Goal: Check status: Check status

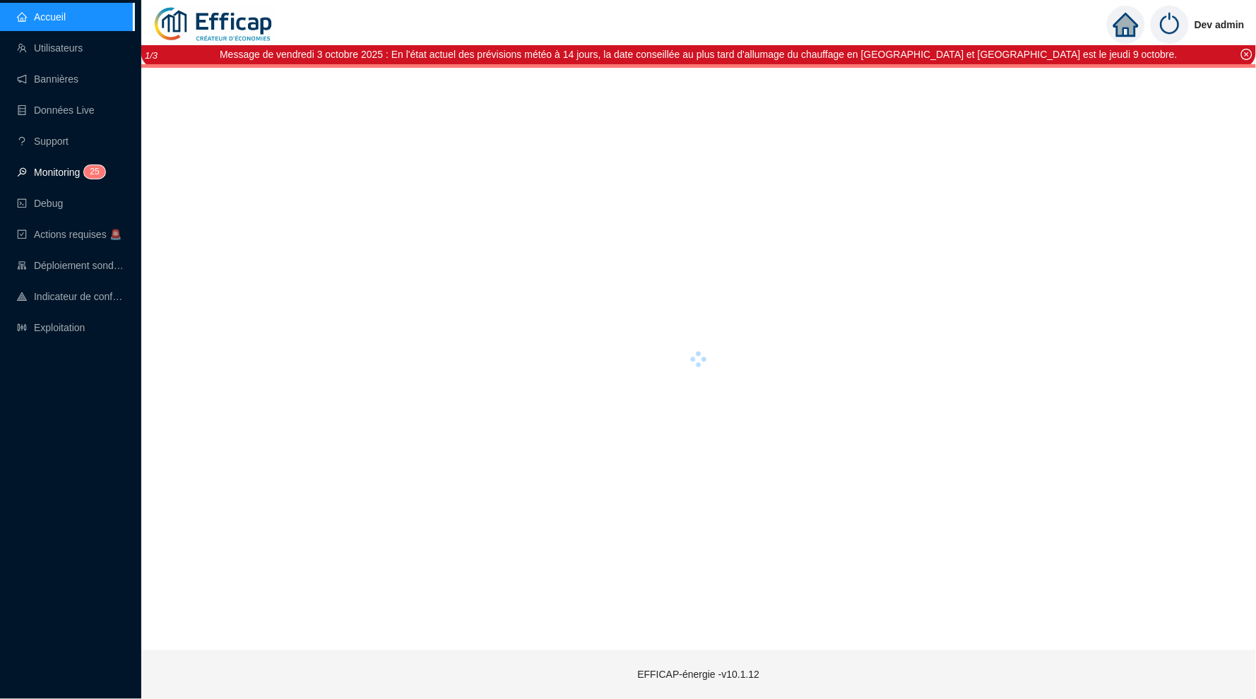
click at [74, 172] on link "Monitoring 2 5" at bounding box center [59, 172] width 84 height 11
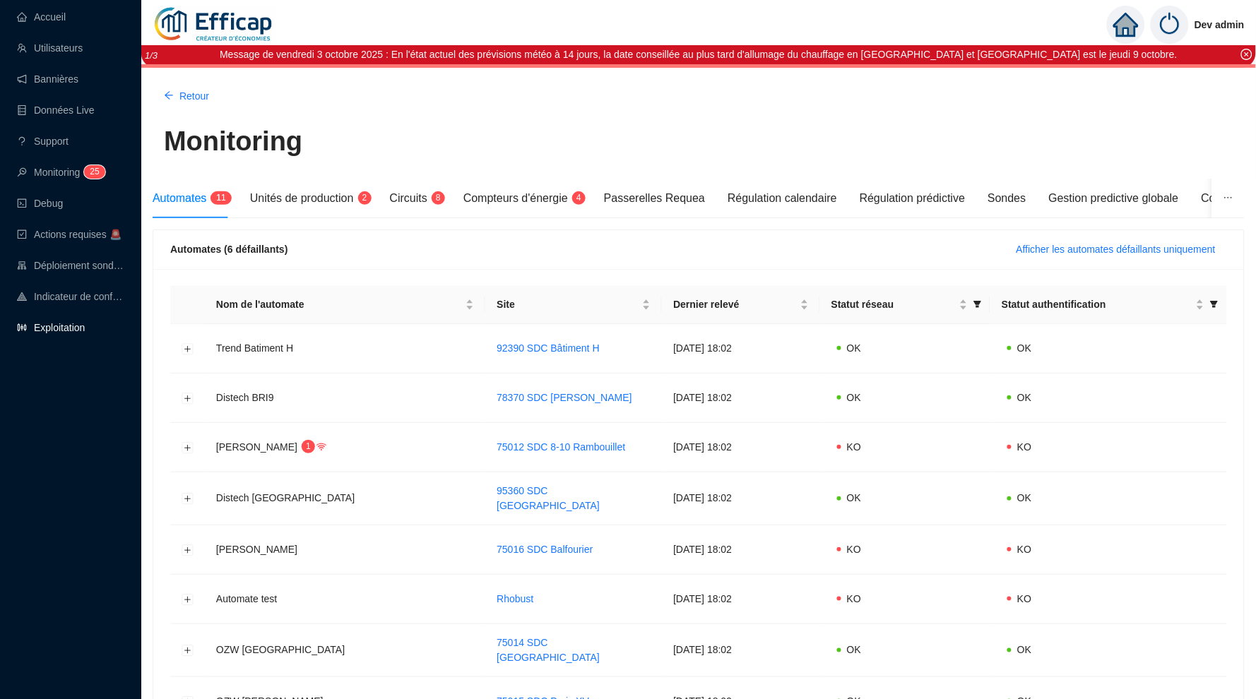
click at [65, 333] on link "Exploitation" at bounding box center [51, 327] width 68 height 11
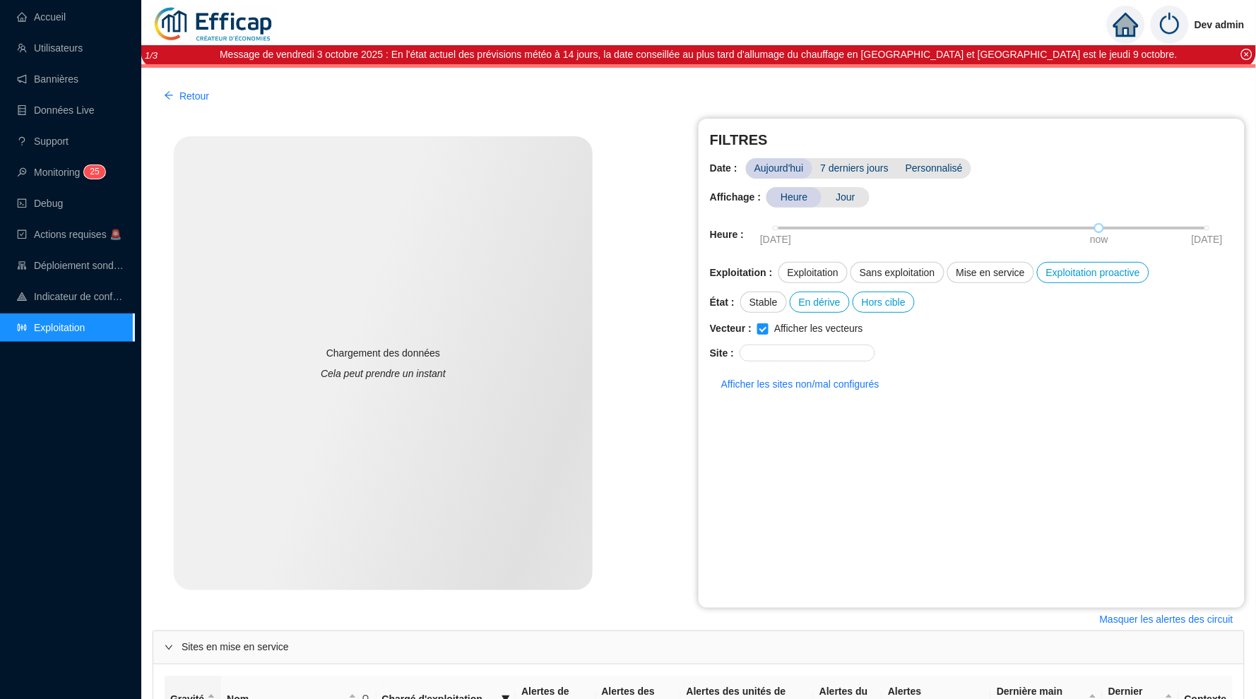
click at [40, 1] on ul "Accueil Utilisateurs Bannières Données Live Support Monitoring 2 5 Debug Action…" at bounding box center [67, 172] width 134 height 345
click at [40, 11] on link "Accueil" at bounding box center [41, 16] width 49 height 11
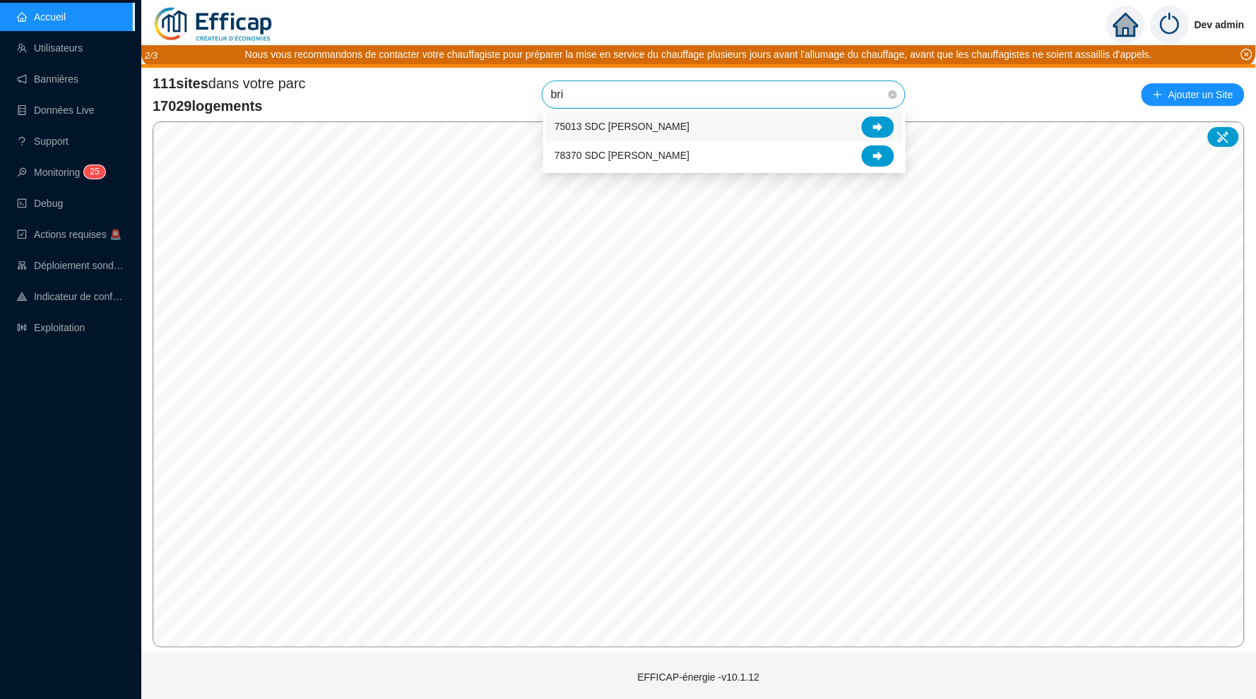
type input "brig"
click at [696, 100] on span "78370 SDC Brigitte" at bounding box center [723, 94] width 345 height 27
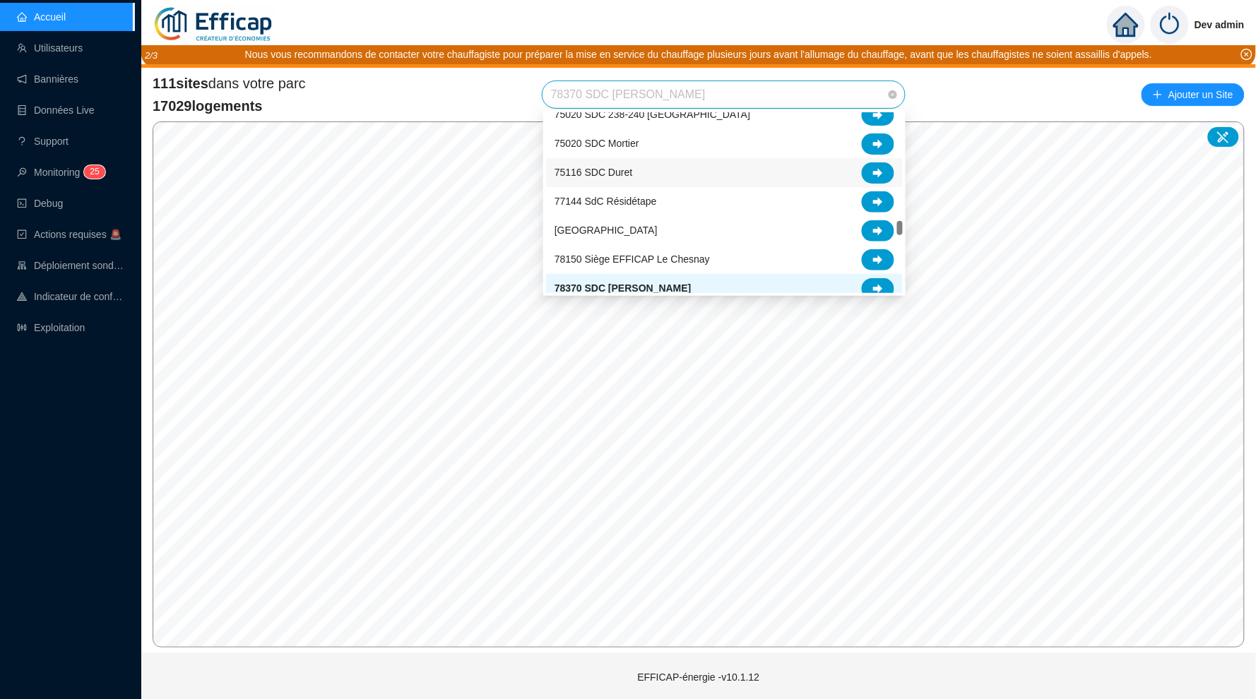
scroll to position [1625, 0]
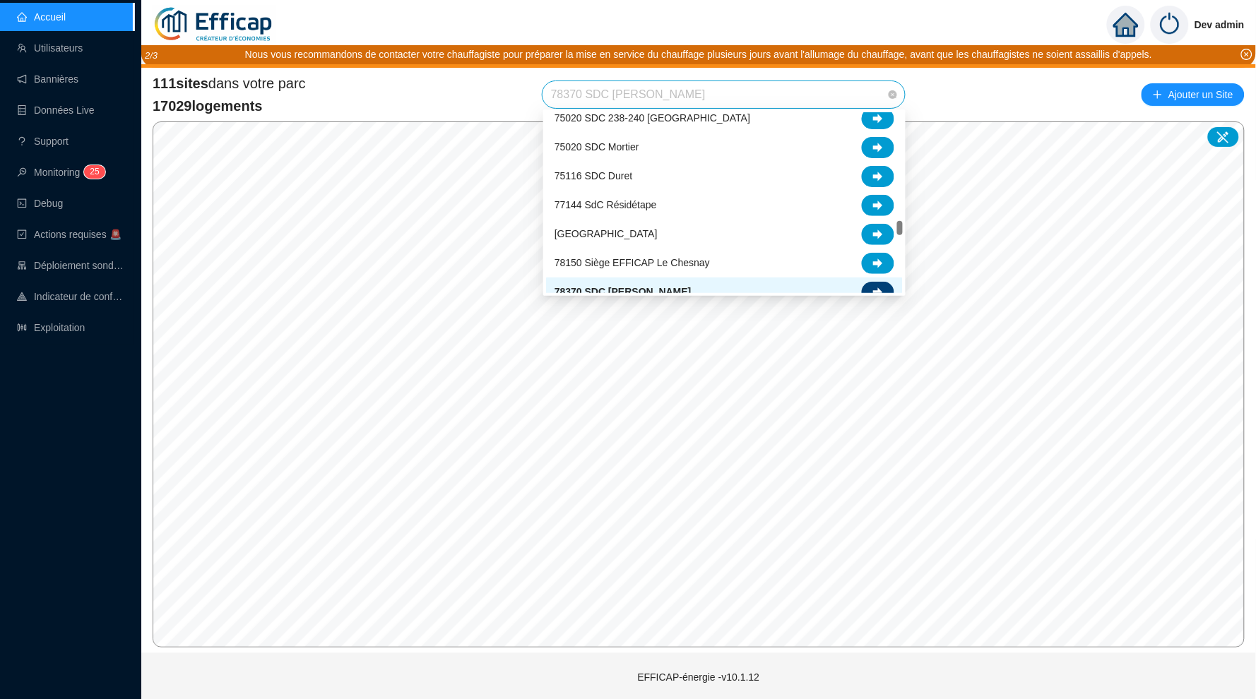
click at [874, 285] on div at bounding box center [878, 292] width 32 height 21
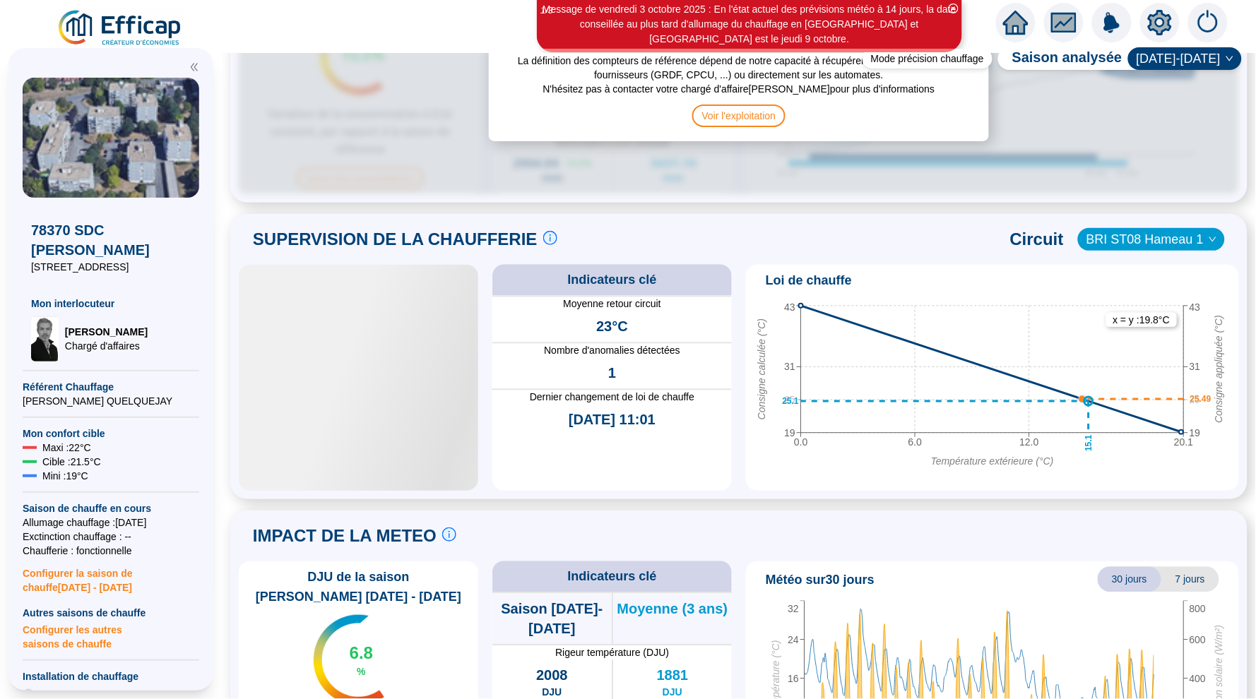
scroll to position [791, 0]
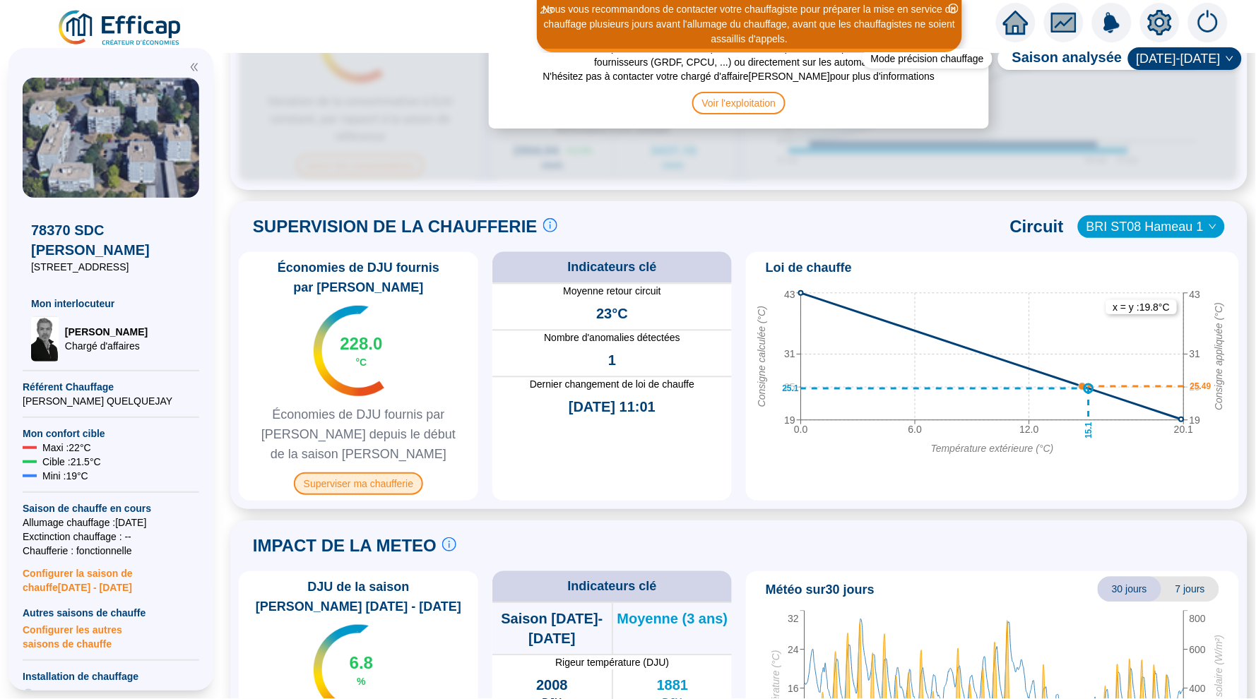
click at [420, 476] on span "Superviser ma chaufferie" at bounding box center [358, 484] width 129 height 23
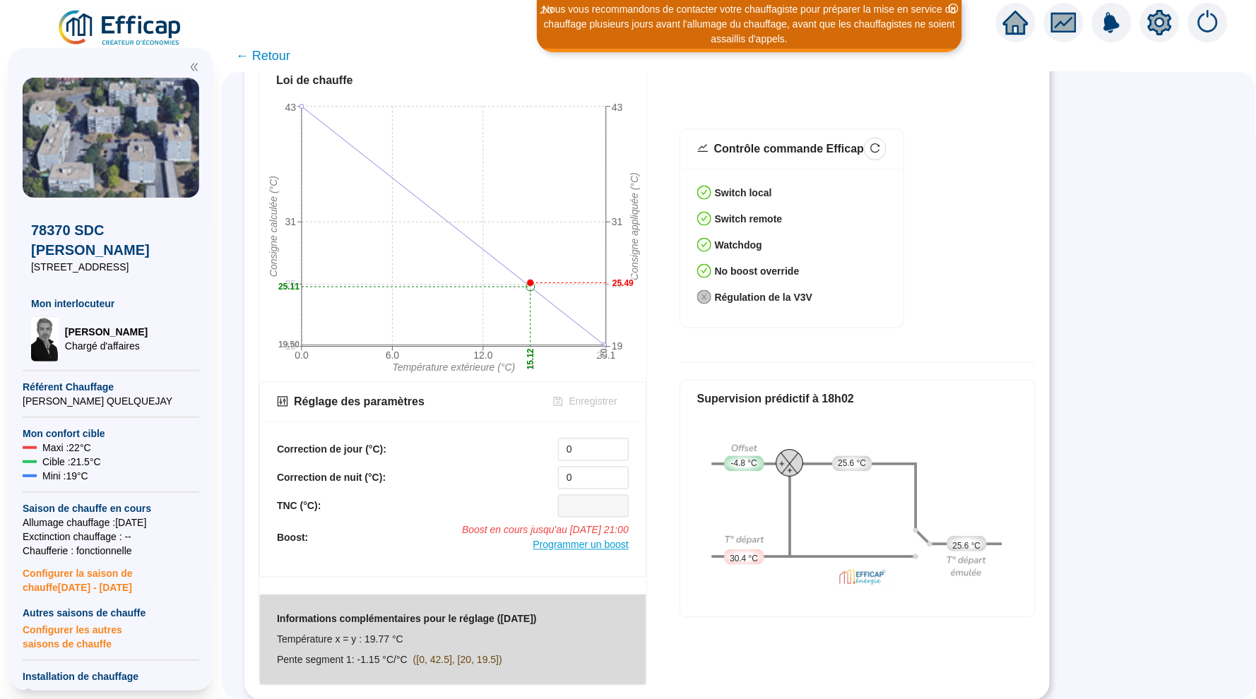
scroll to position [470, 0]
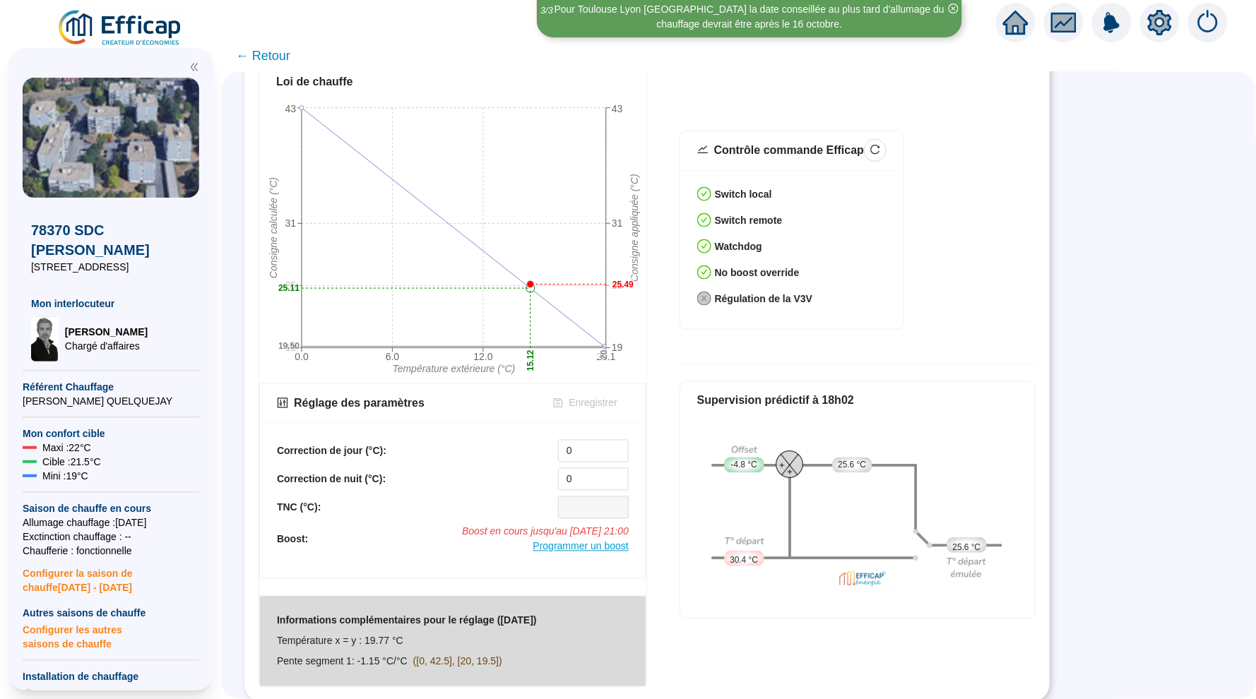
click at [586, 547] on span "Programmer un boost" at bounding box center [580, 546] width 95 height 11
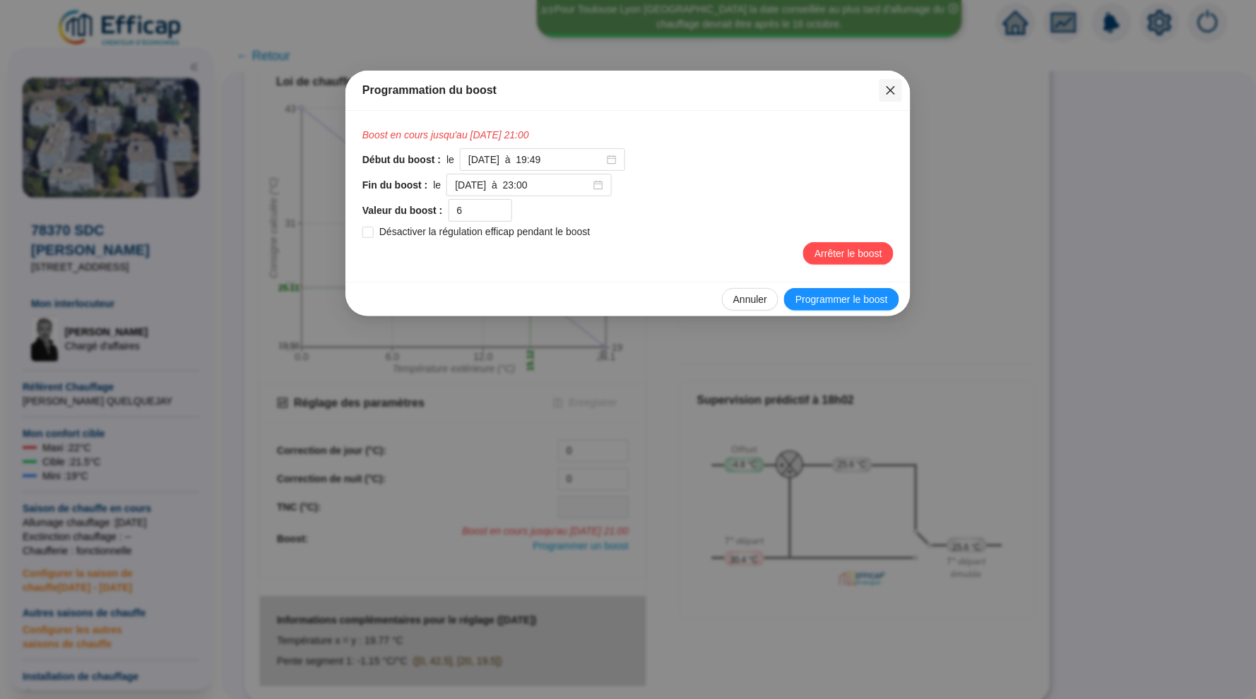
click at [891, 91] on icon "close" at bounding box center [891, 90] width 8 height 8
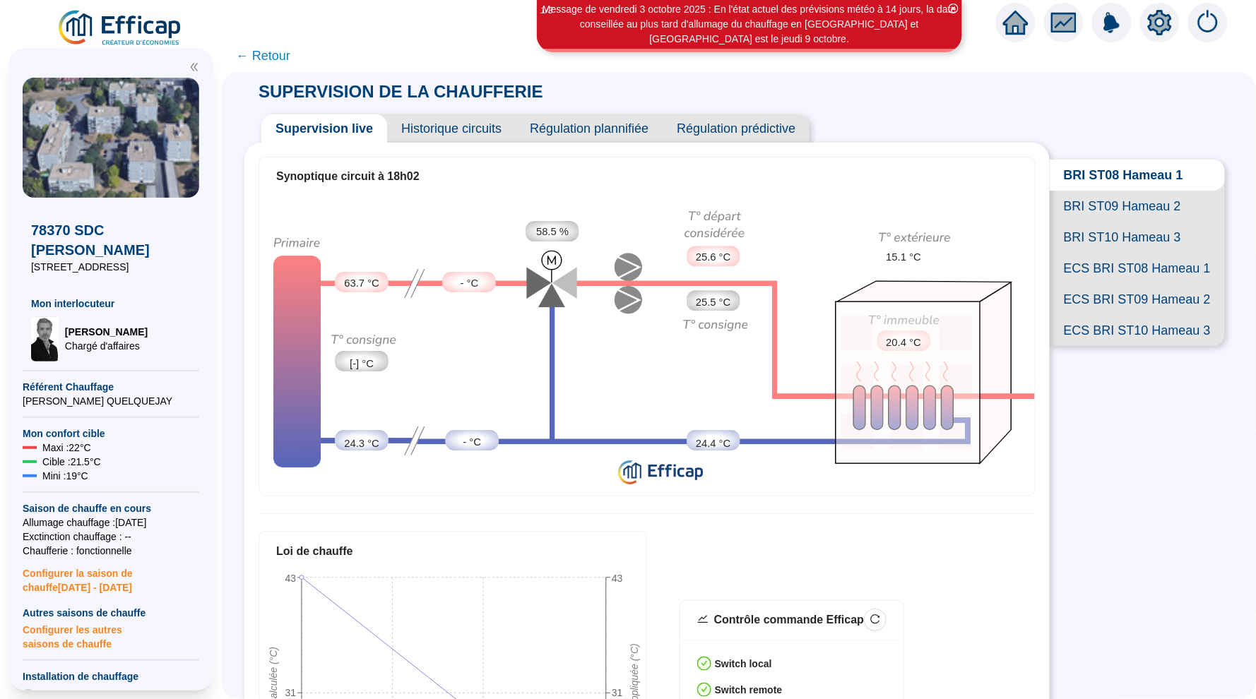
scroll to position [0, 0]
click at [458, 128] on span "Historique circuits" at bounding box center [451, 128] width 129 height 28
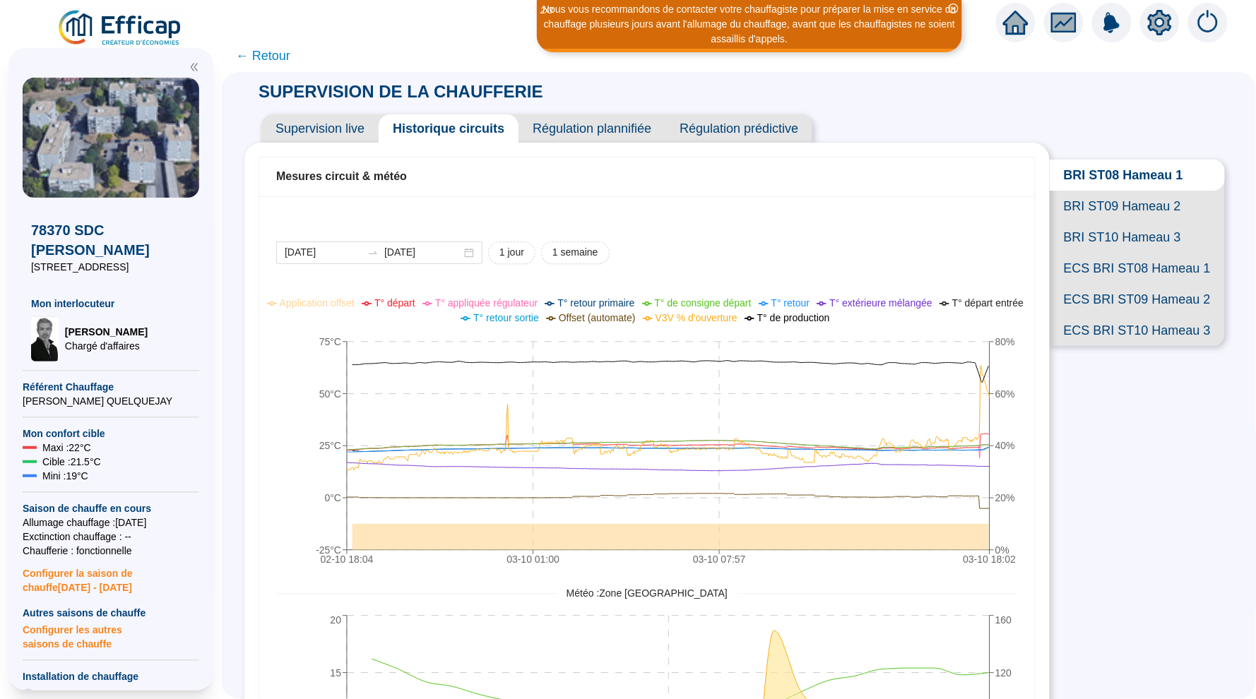
click at [1110, 206] on span "BRI ST09 Hameau 2" at bounding box center [1137, 206] width 175 height 31
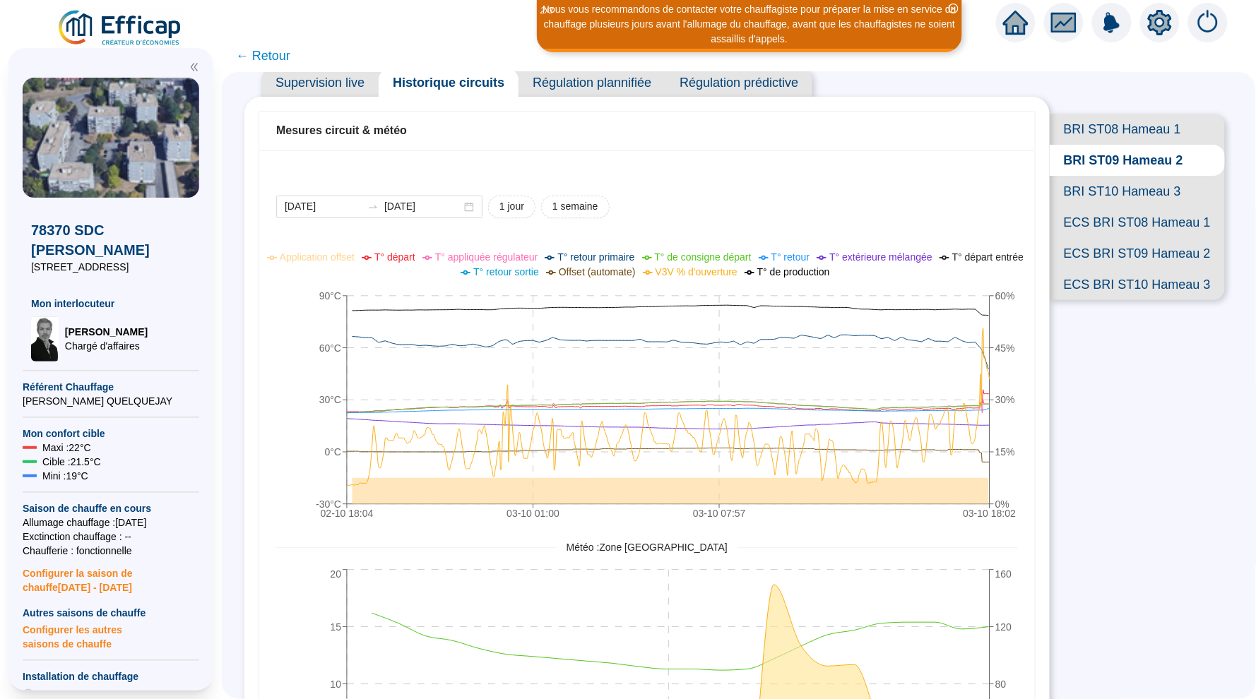
scroll to position [49, 0]
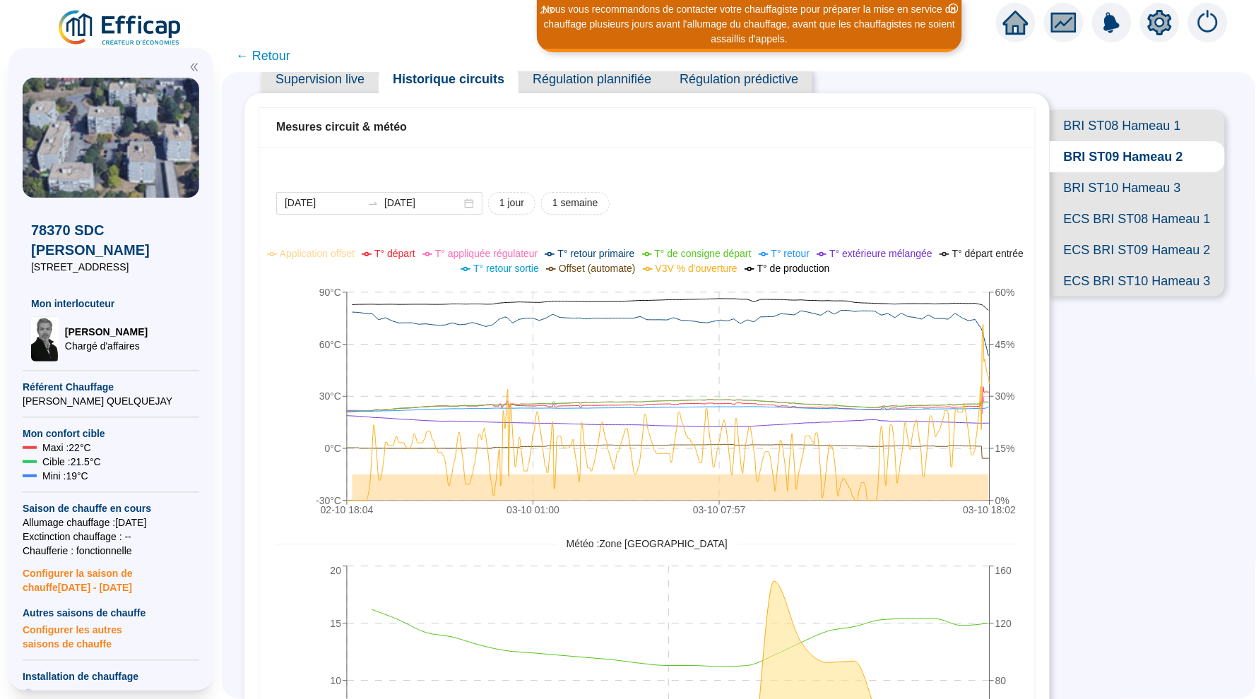
click at [1126, 187] on span "BRI ST10 Hameau 3" at bounding box center [1137, 187] width 175 height 31
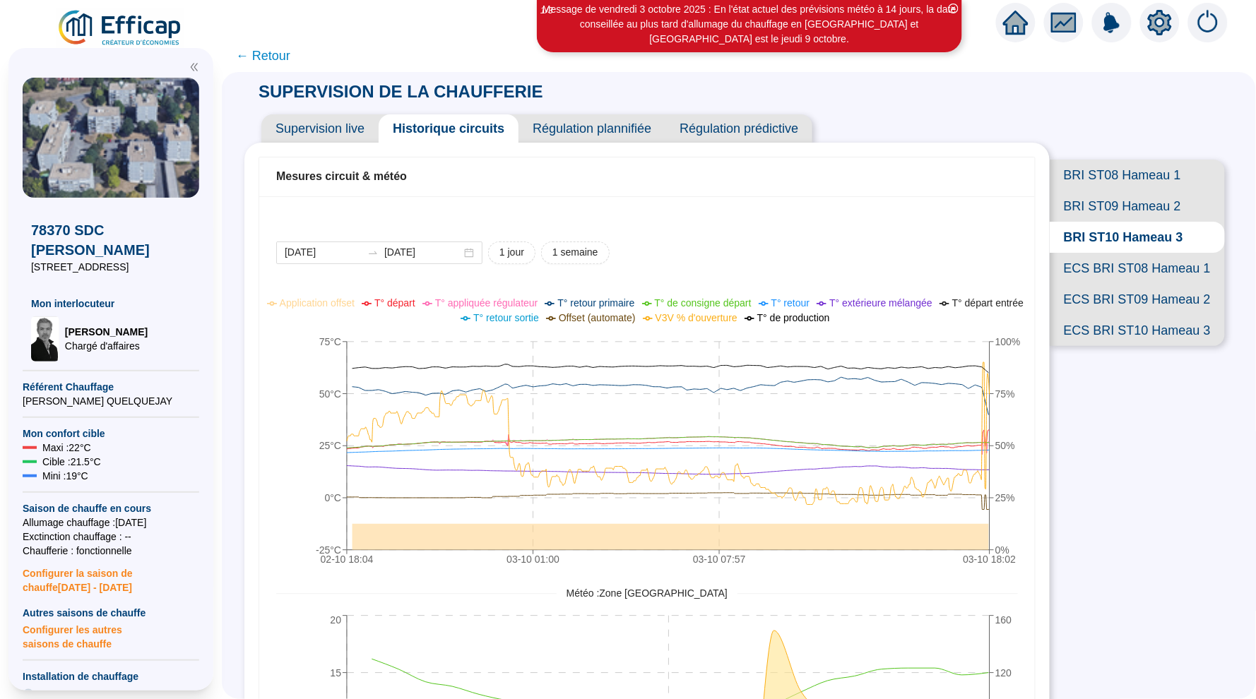
click at [1110, 257] on span "ECS BRI ST08 Hameau 1" at bounding box center [1137, 268] width 175 height 31
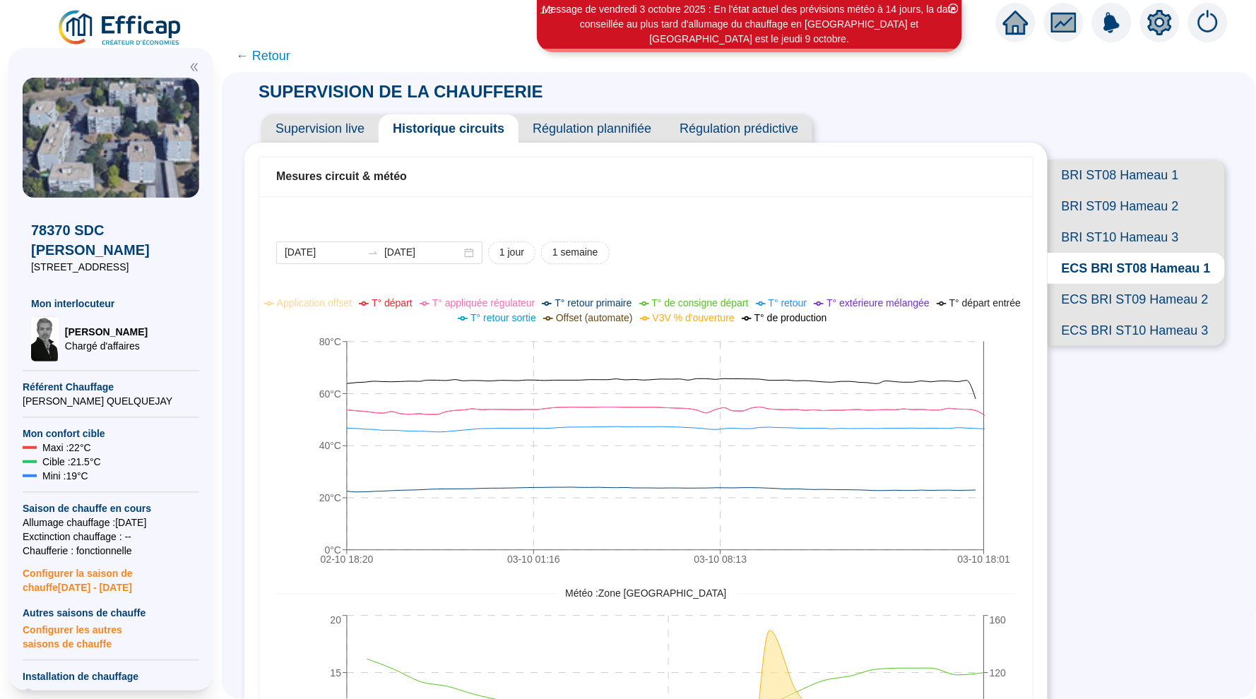
click at [1118, 308] on span "ECS BRI ST09 Hameau 2" at bounding box center [1136, 299] width 177 height 31
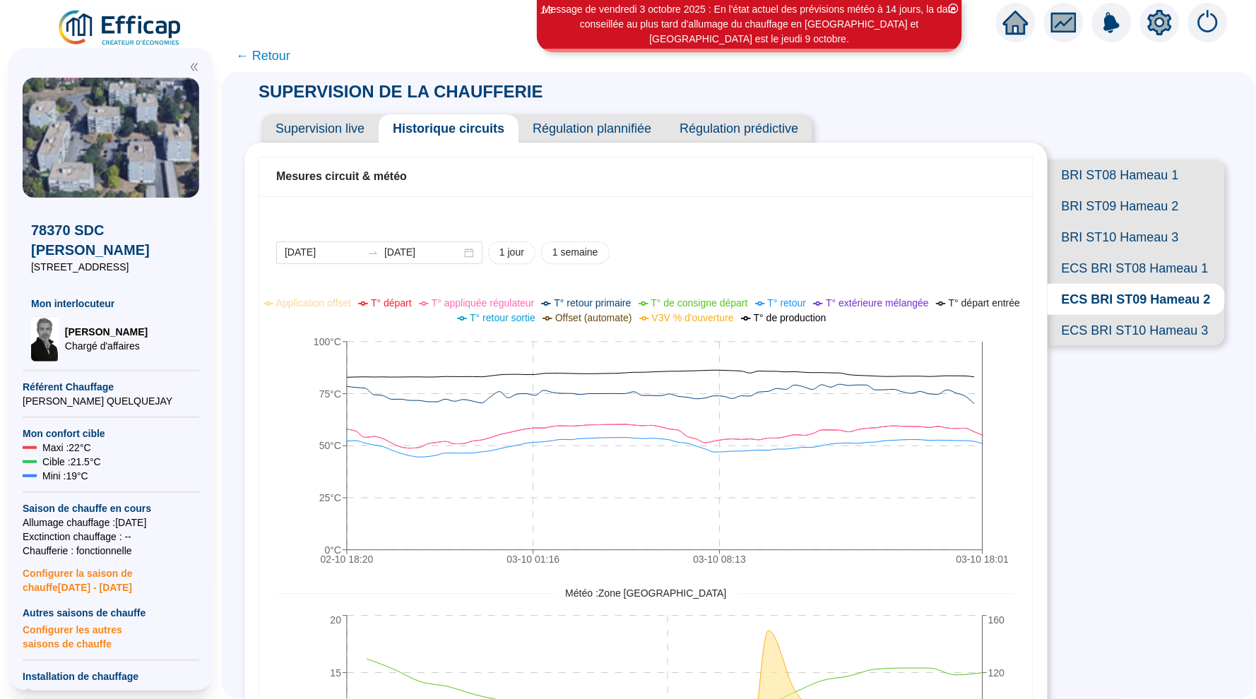
click at [1113, 333] on span "ECS BRI ST10 Hameau 3" at bounding box center [1136, 330] width 177 height 31
